Goal: Download file/media

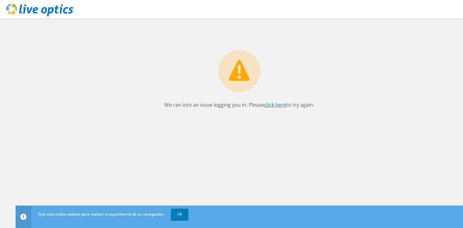
click at [276, 104] on link "click here" at bounding box center [275, 104] width 22 height 7
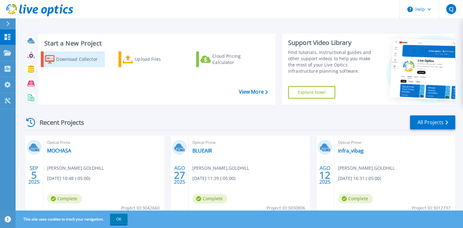
click at [54, 57] on icon at bounding box center [49, 59] width 9 height 9
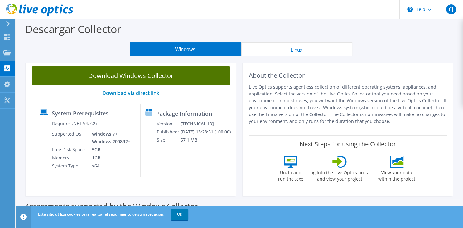
click at [75, 72] on link "Download Windows Collector" at bounding box center [131, 75] width 198 height 19
